Goal: Transaction & Acquisition: Purchase product/service

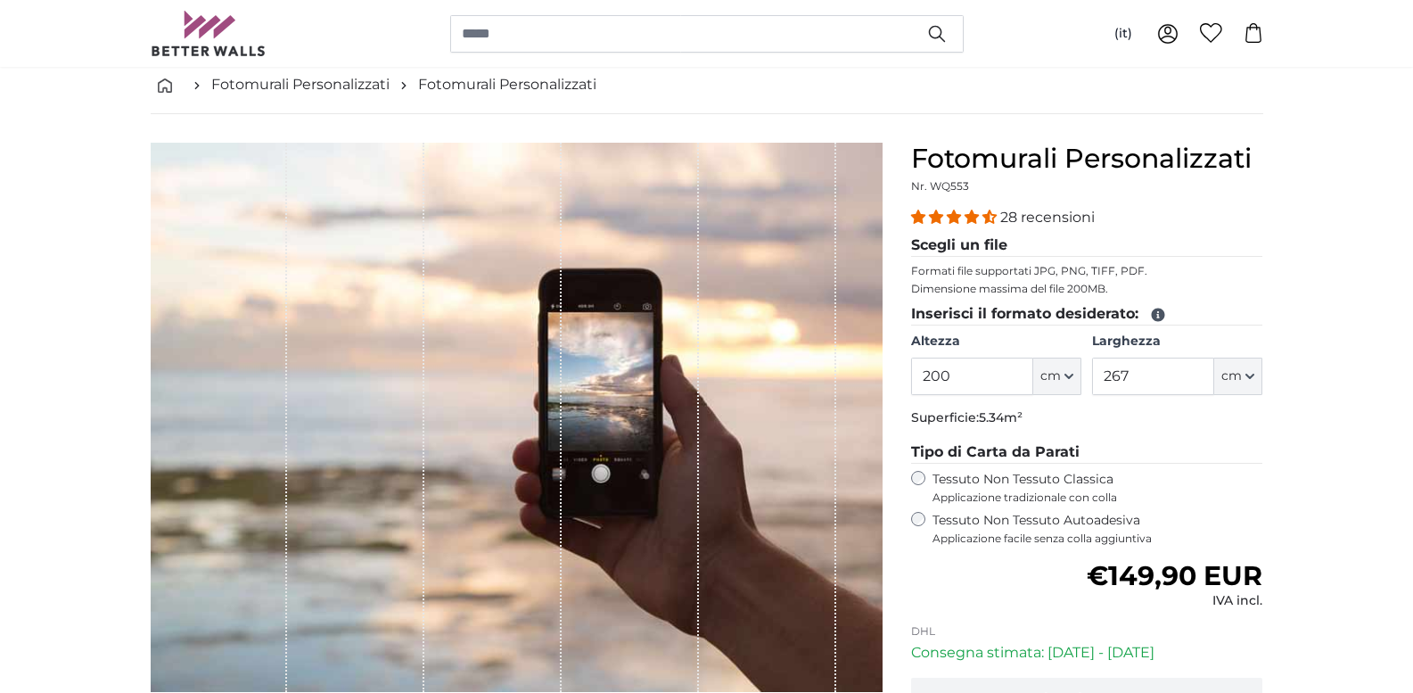
click at [958, 385] on input "200" at bounding box center [972, 376] width 122 height 37
drag, startPoint x: 952, startPoint y: 377, endPoint x: 852, endPoint y: 380, distance: 99.9
click at [858, 385] on product-detail "[PERSON_NAME] immagine Mostra lunghezze Fotomurali Personalizzati Nr. WQ553 28 …" at bounding box center [706, 482] width 1141 height 737
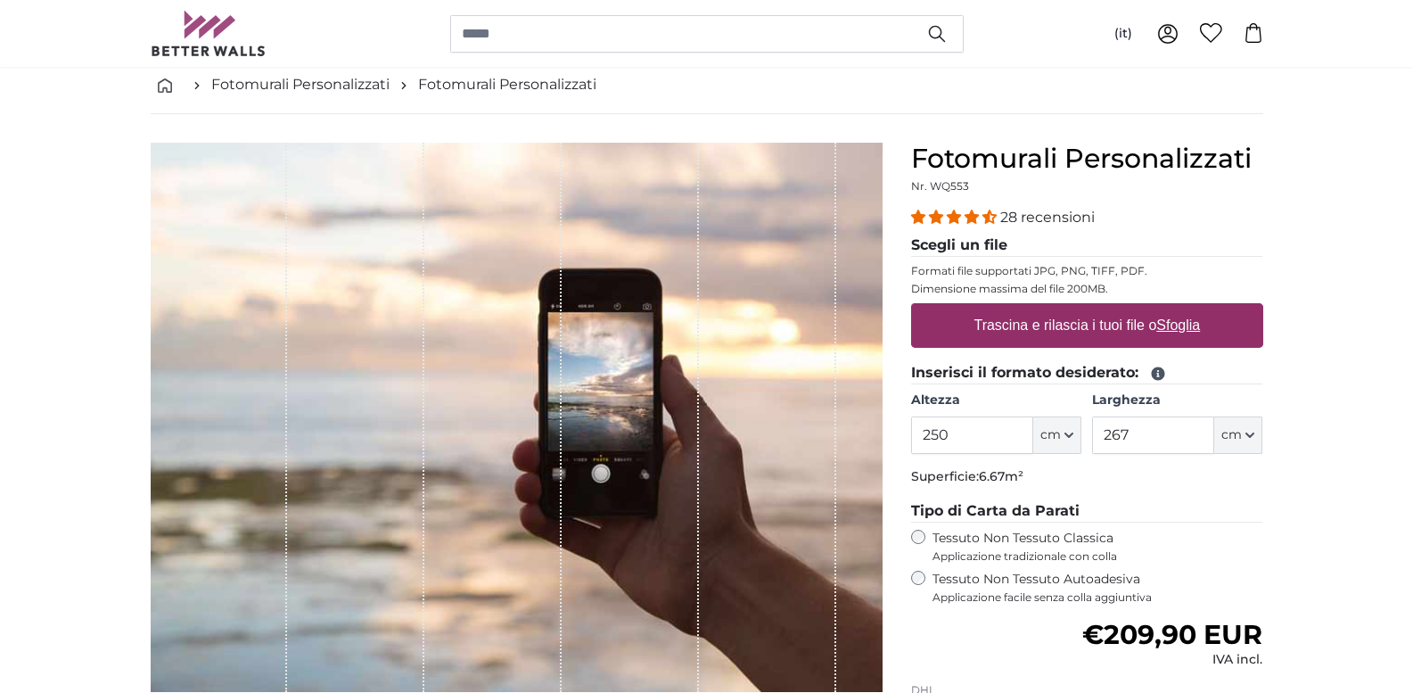
type input "250"
click at [1145, 437] on input "267" at bounding box center [1153, 434] width 122 height 37
drag, startPoint x: 1139, startPoint y: 436, endPoint x: 1044, endPoint y: 444, distance: 95.7
click at [1044, 444] on div "Altezza 250 ft cm Centimeter (cm) Inches (inch) Feet (ft. in.) [GEOGRAPHIC_DATA…" at bounding box center [1087, 422] width 352 height 62
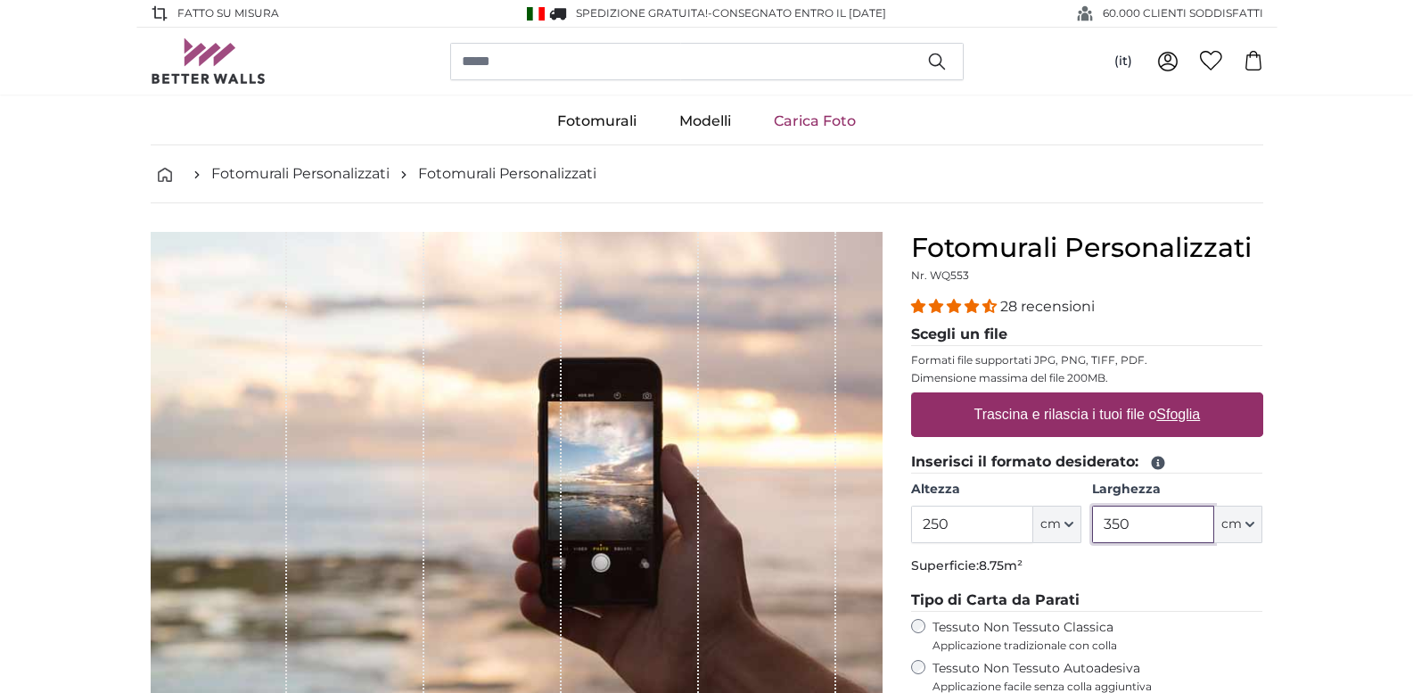
type input "350"
click at [1098, 410] on label "Trascina e rilascia i tuoi file o Sfoglia" at bounding box center [1087, 415] width 241 height 36
click at [1098, 398] on input "Trascina e rilascia i tuoi file o Sfoglia" at bounding box center [1087, 394] width 352 height 5
type input "**********"
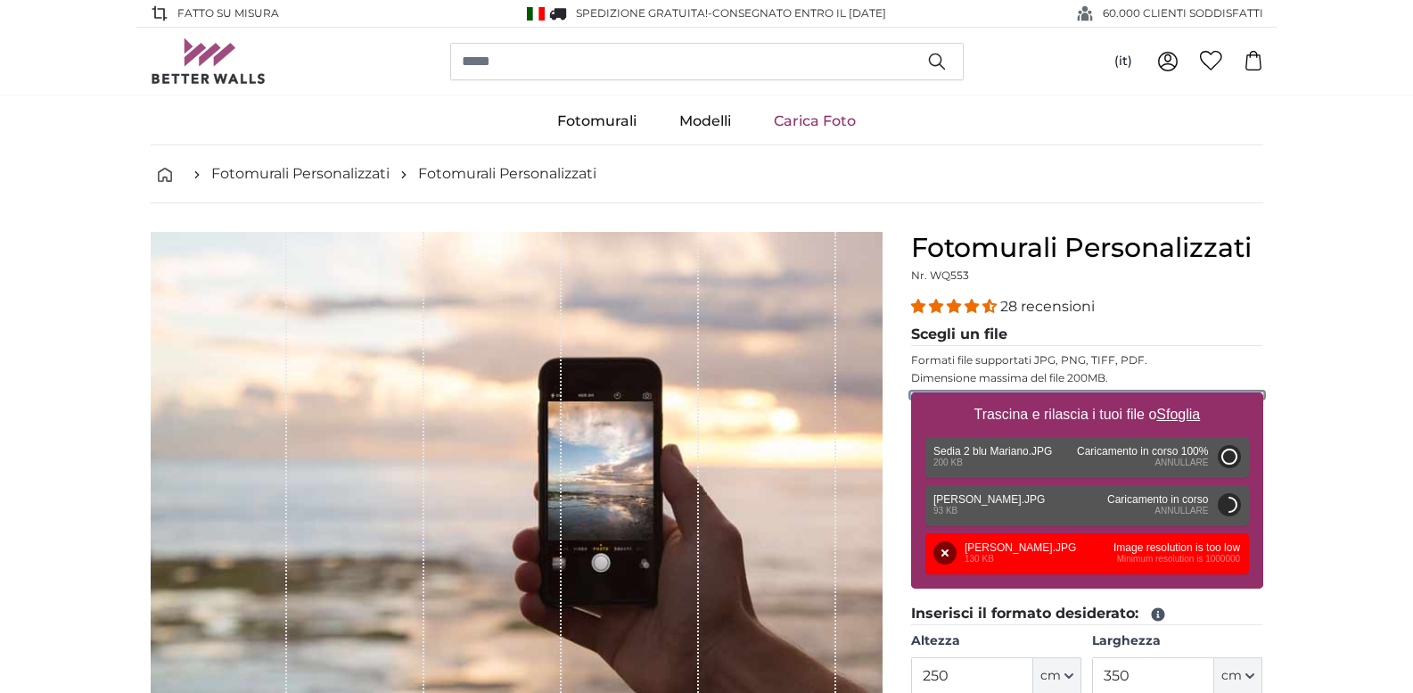
type input "51"
type input "95.9"
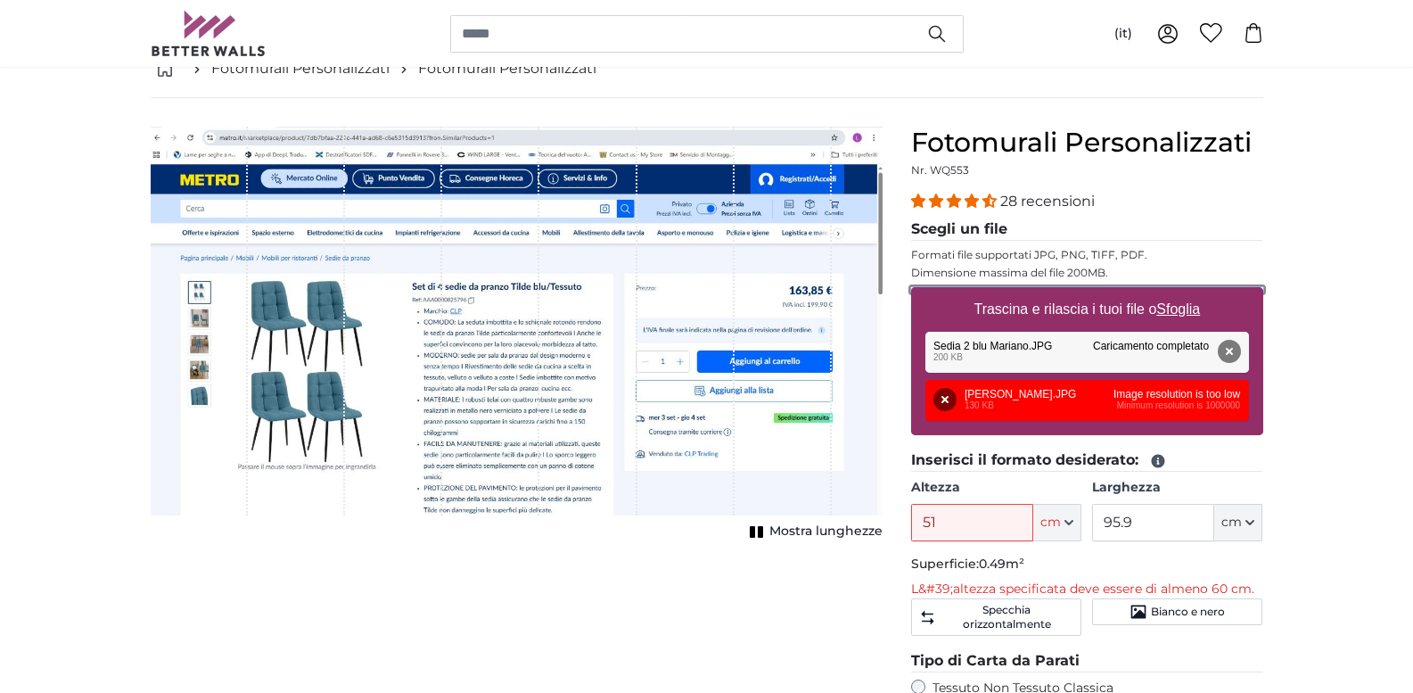
scroll to position [89, 0]
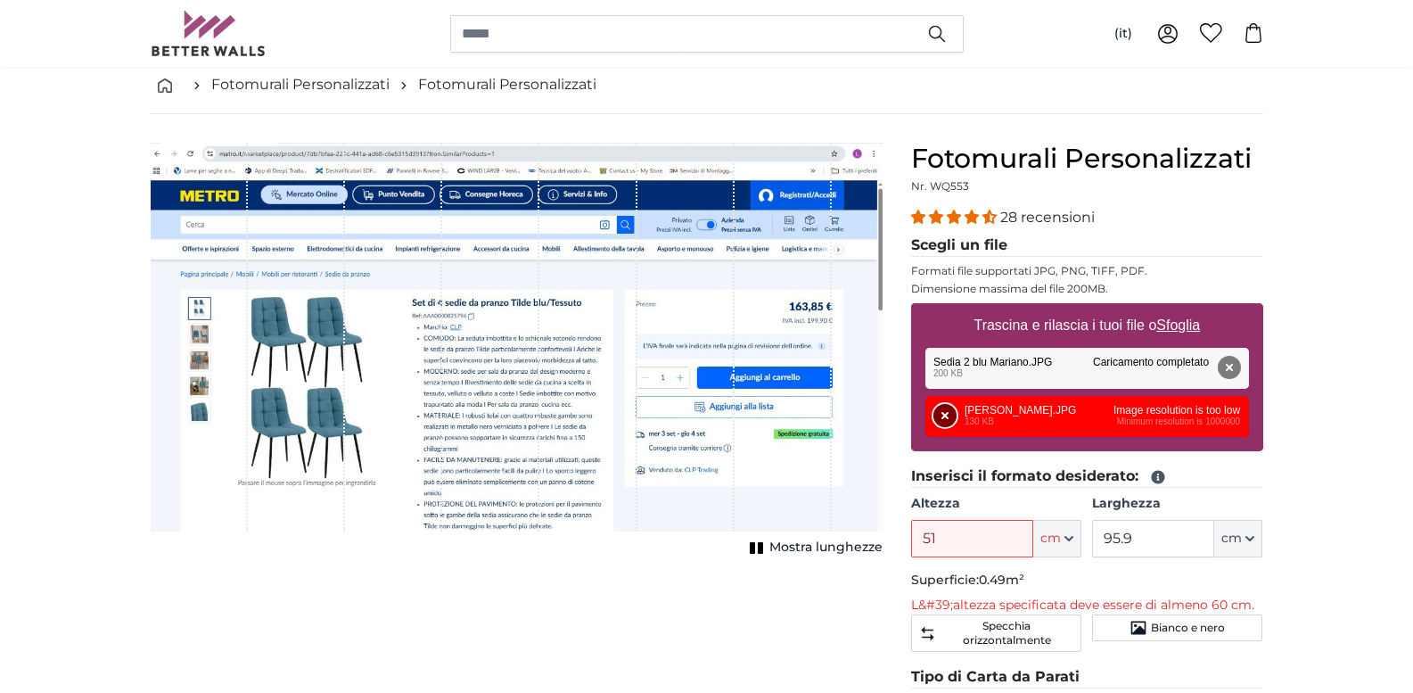
click at [945, 410] on button "Rimuovi" at bounding box center [945, 415] width 23 height 23
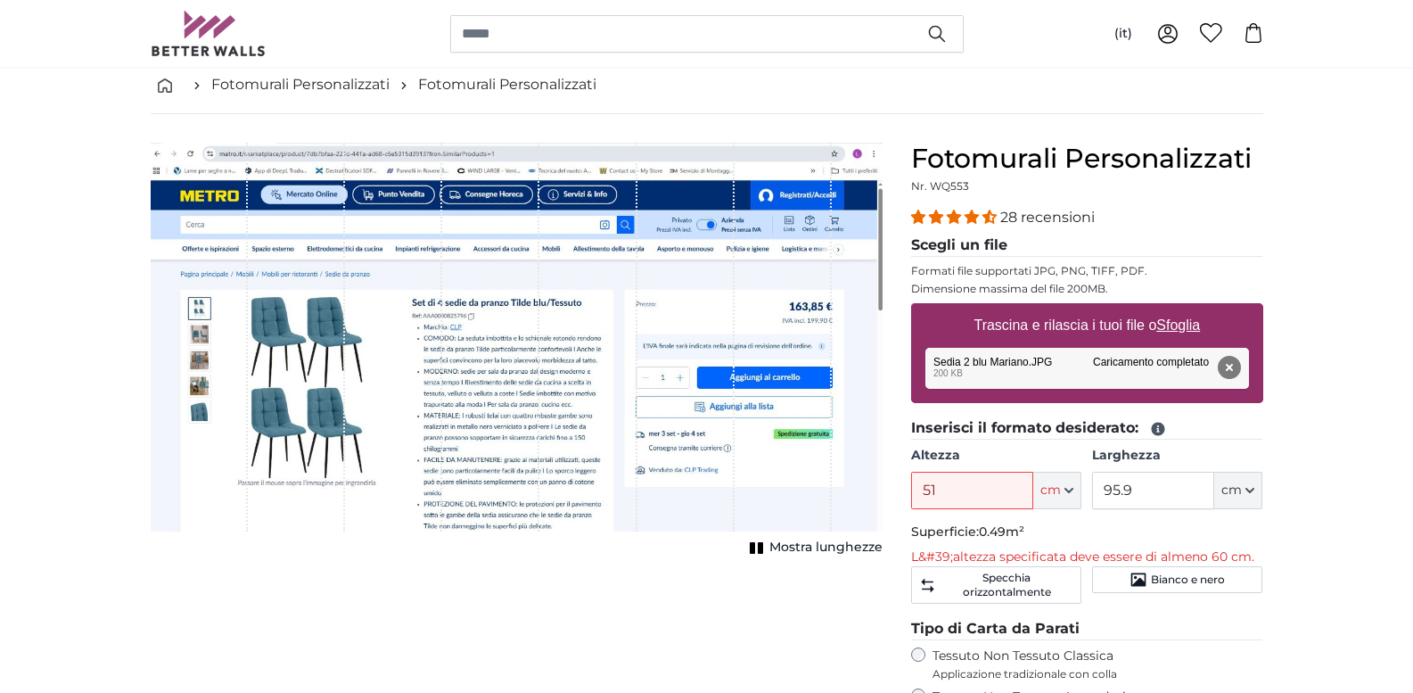
click at [954, 366] on div "Rimuovi Riprova [GEOGRAPHIC_DATA] Carica Annulla Riprova [GEOGRAPHIC_DATA] Sedi…" at bounding box center [1087, 368] width 324 height 41
click at [1226, 365] on button "Rimuovi" at bounding box center [1228, 367] width 23 height 23
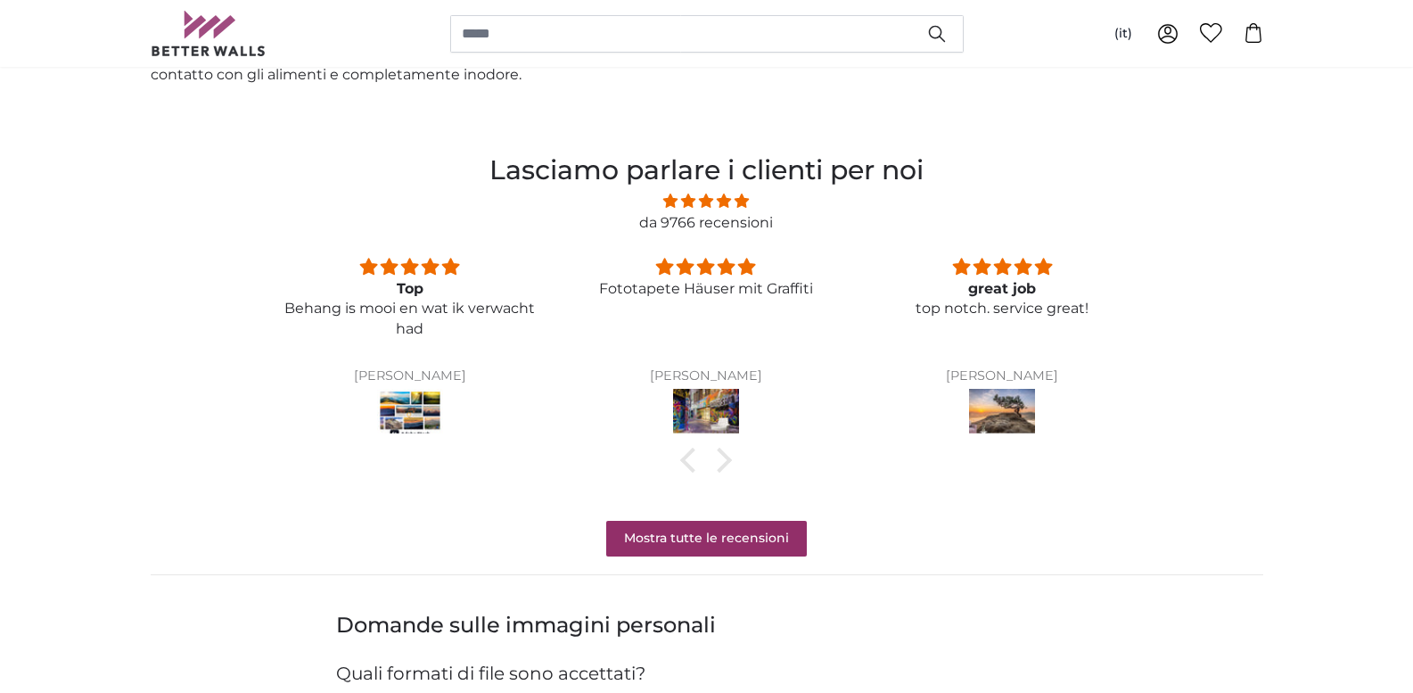
scroll to position [1427, 0]
